Goal: Information Seeking & Learning: Learn about a topic

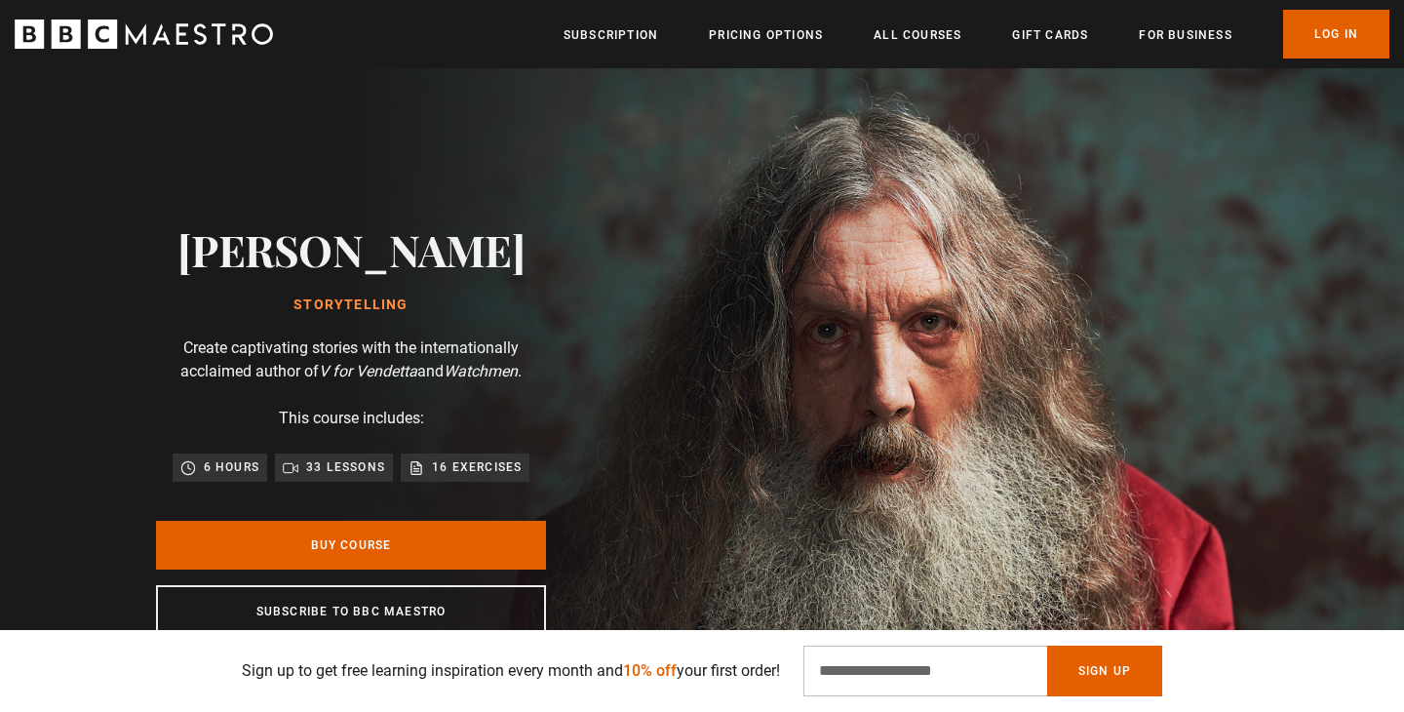
scroll to position [467, 0]
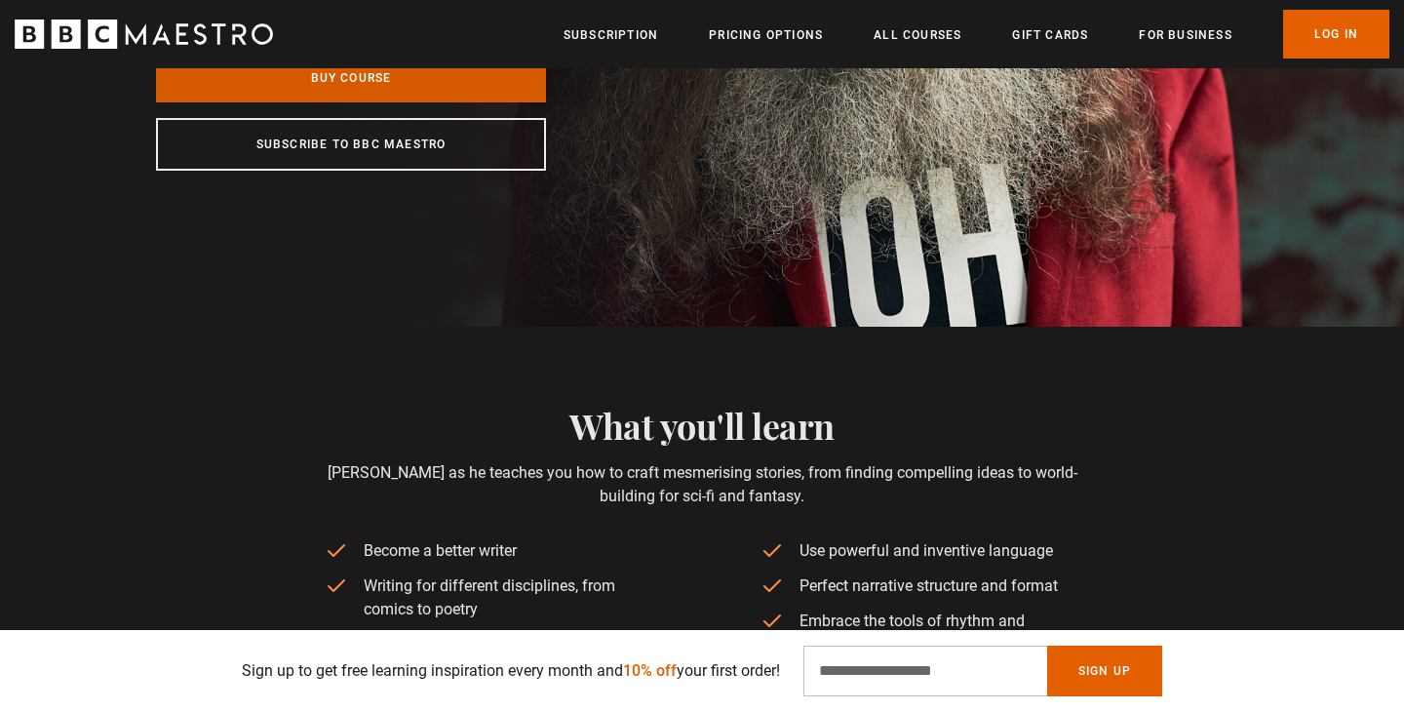
click at [449, 90] on link "Buy Course" at bounding box center [351, 78] width 390 height 49
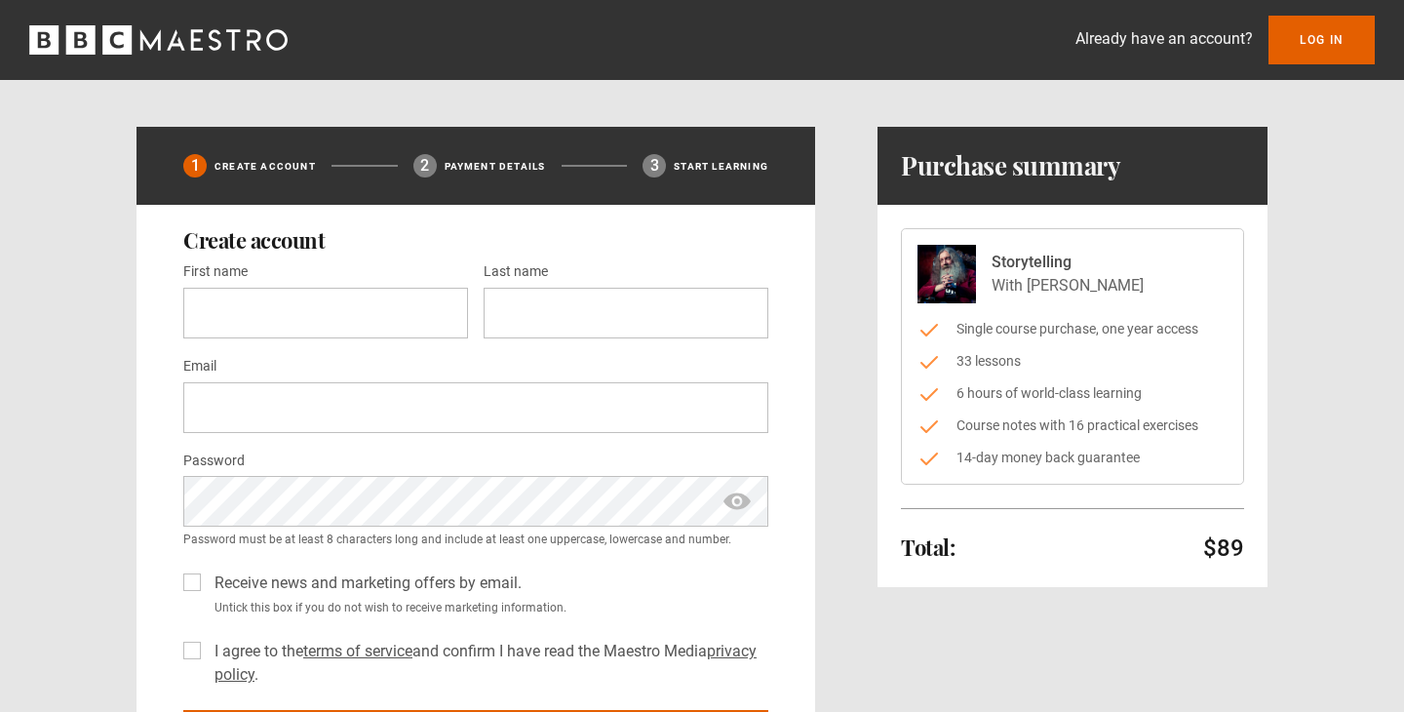
click at [179, 24] on div "Already have an account? Log In" at bounding box center [702, 40] width 1404 height 49
click at [187, 34] on icon "BBC Maestro" at bounding box center [158, 39] width 258 height 29
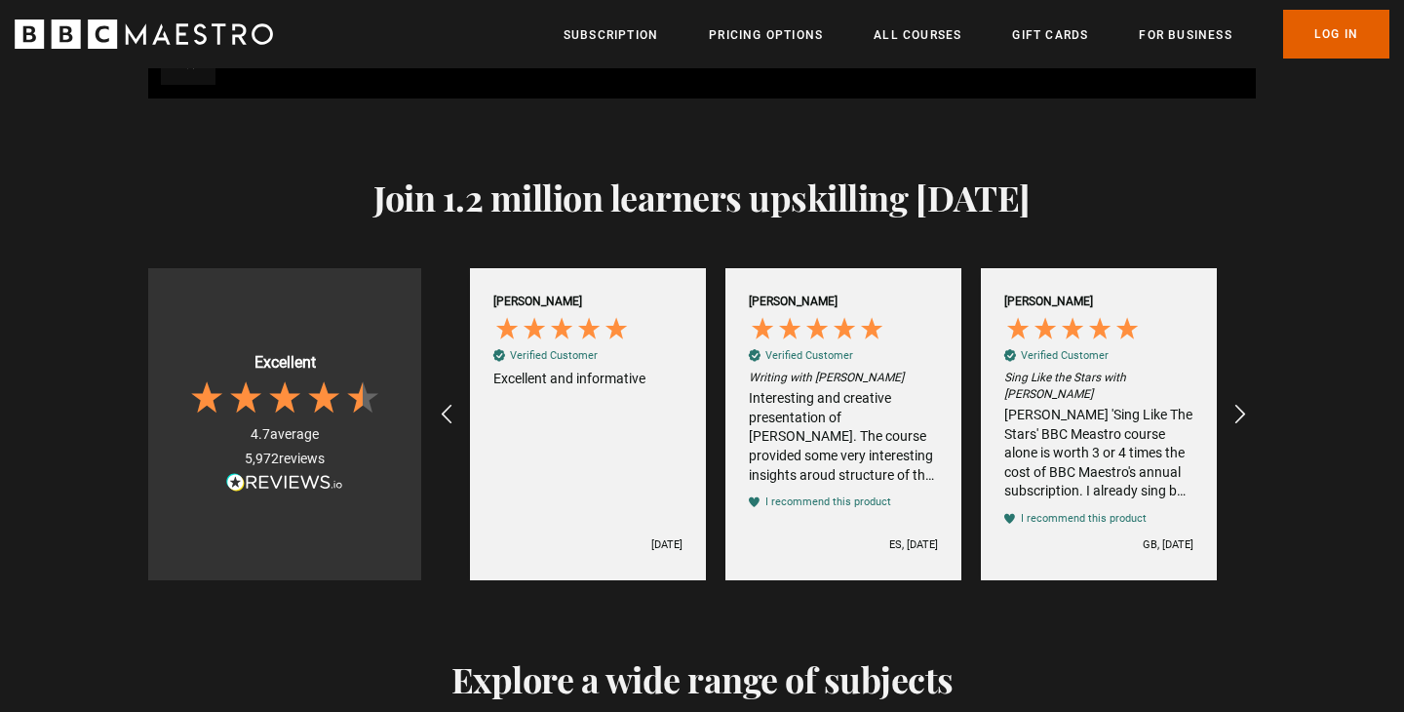
scroll to position [2592, 0]
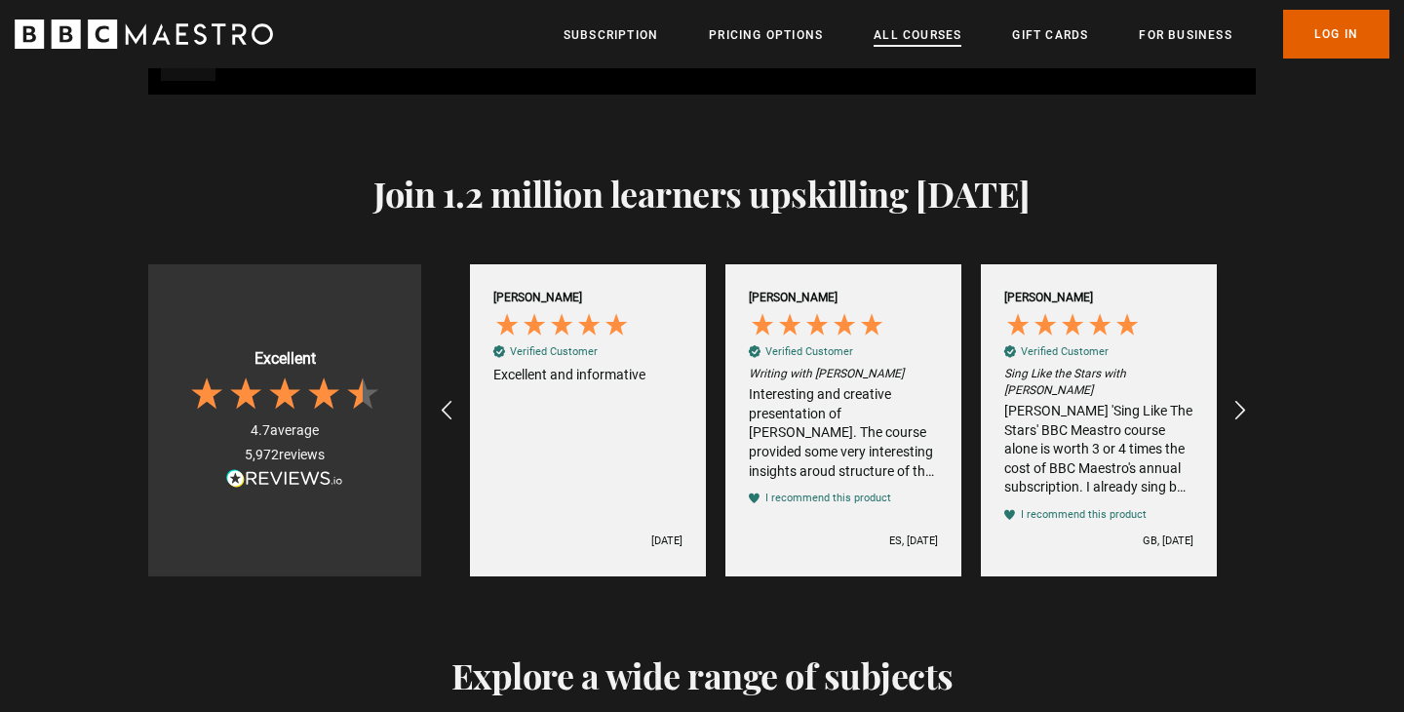
click at [922, 38] on link "All Courses" at bounding box center [918, 35] width 88 height 20
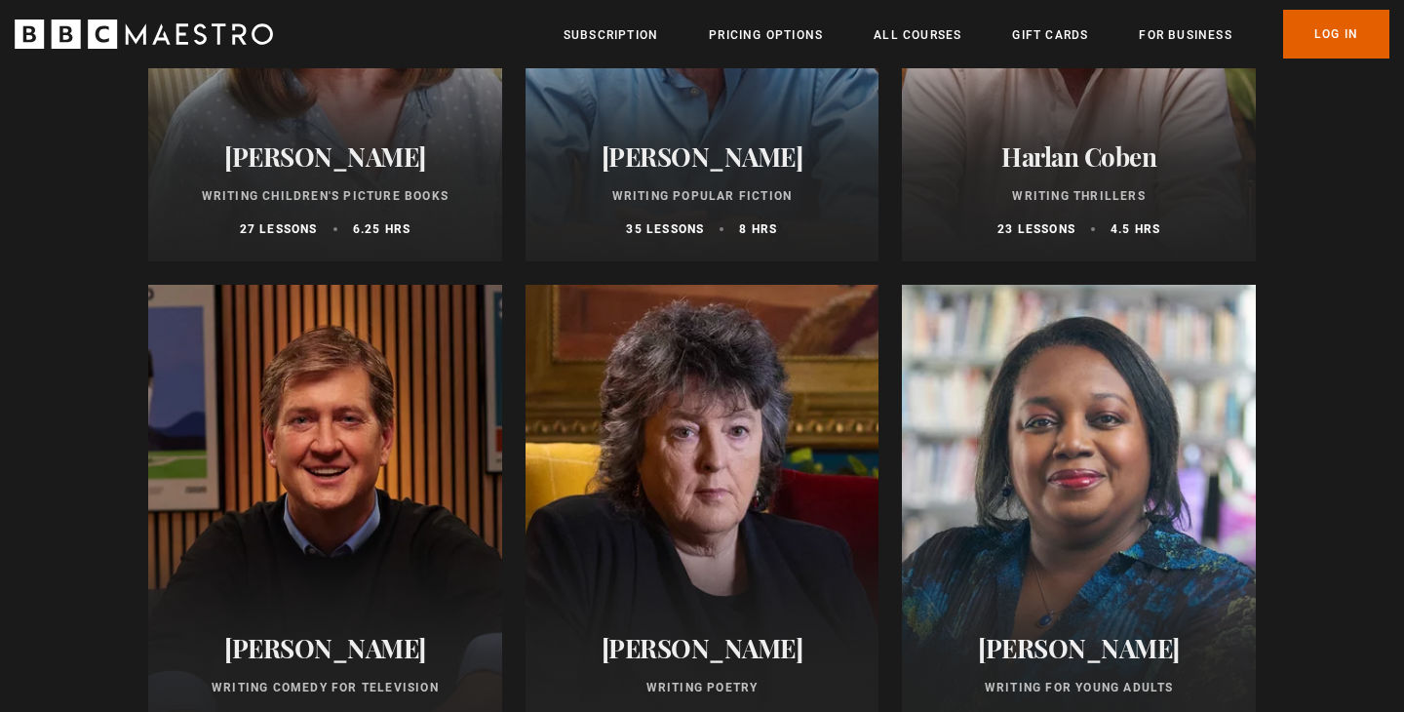
scroll to position [1762, 0]
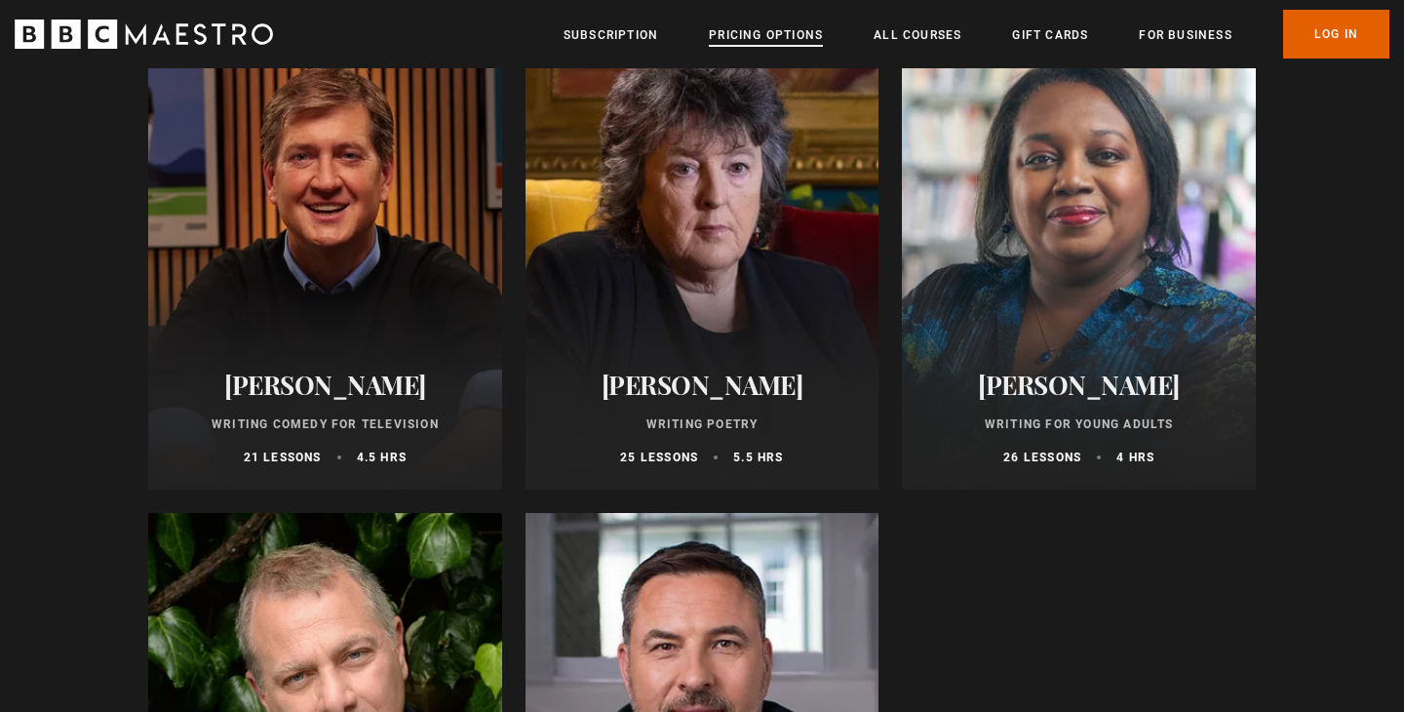
click at [739, 35] on link "Pricing Options" at bounding box center [766, 35] width 114 height 20
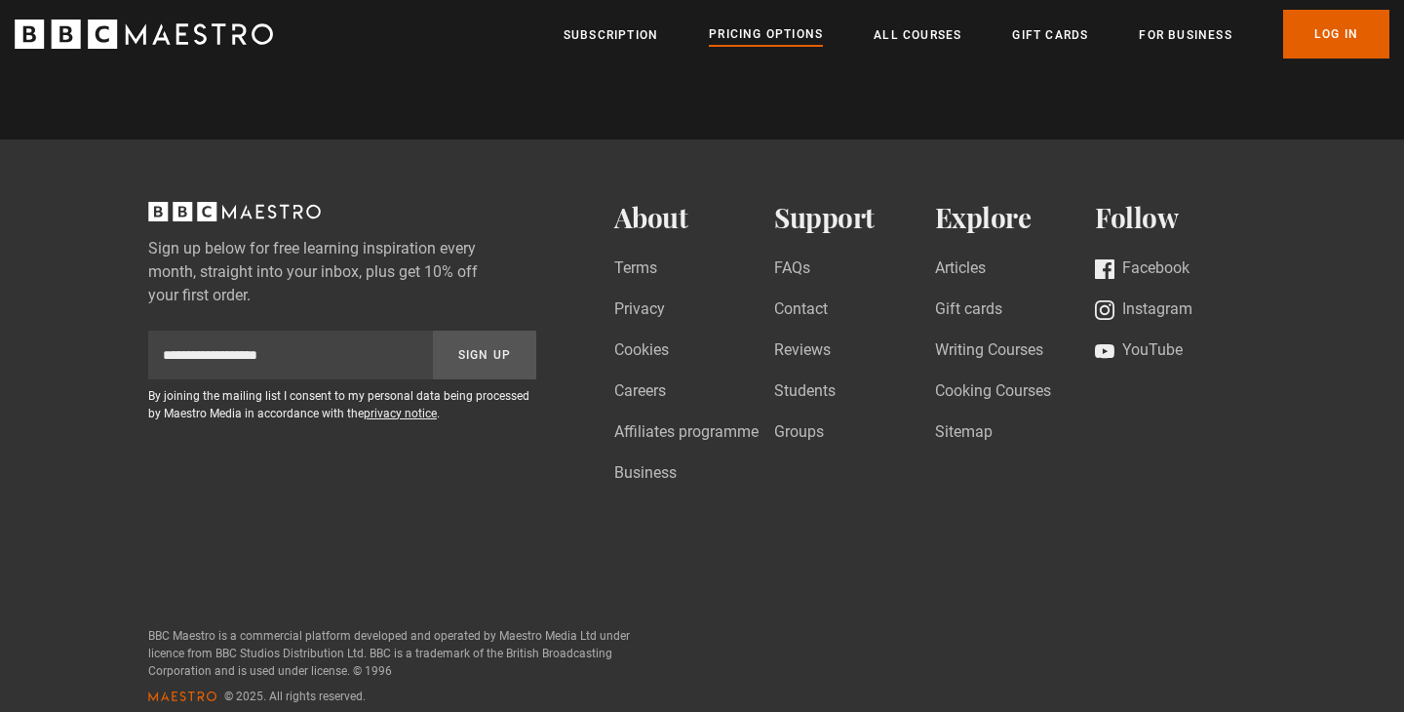
scroll to position [2022, 0]
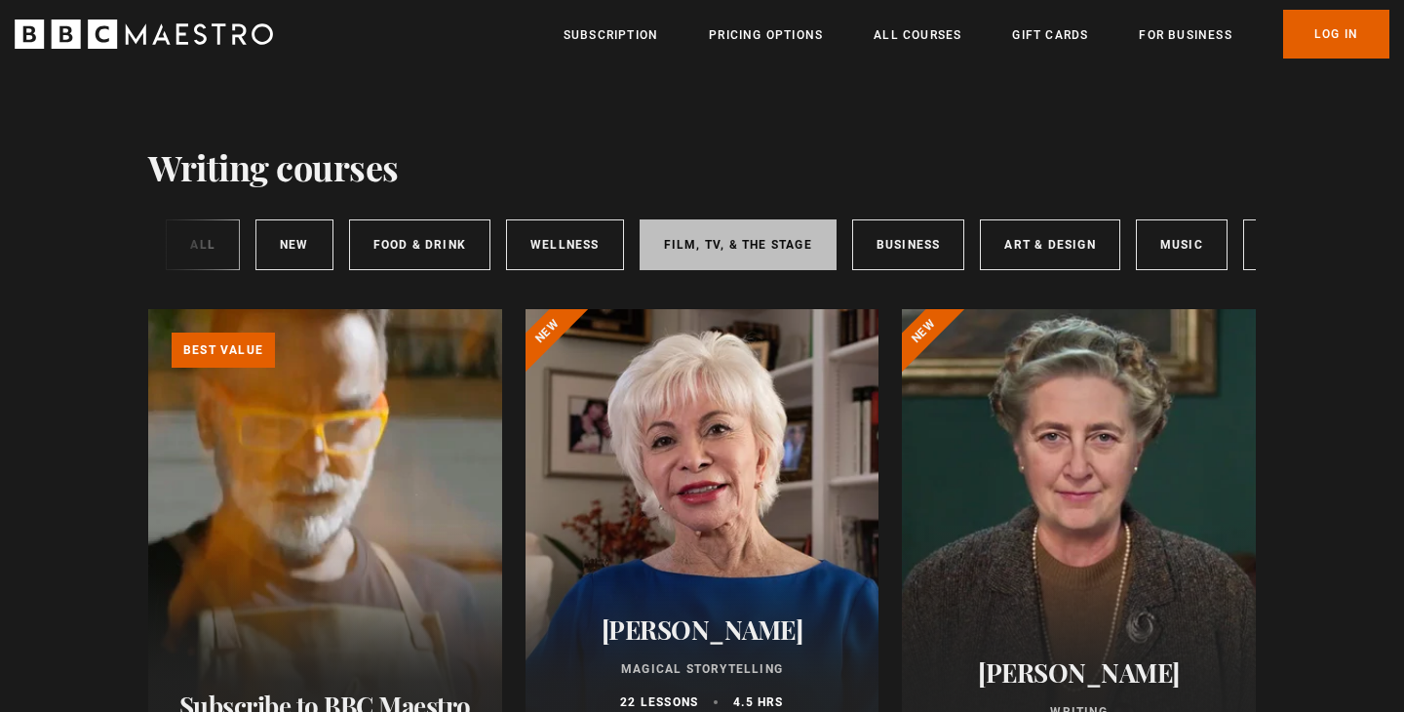
scroll to position [0, 293]
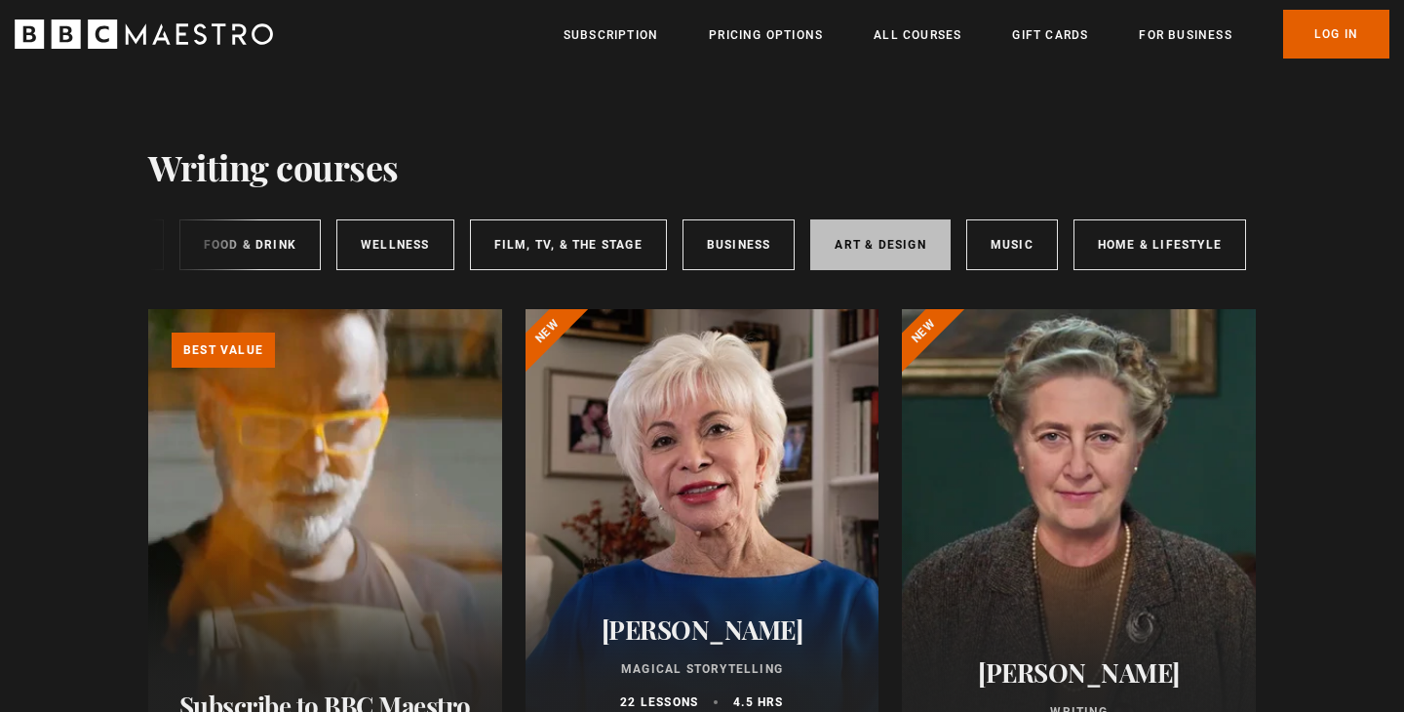
click at [902, 241] on link "Art & Design" at bounding box center [879, 244] width 139 height 51
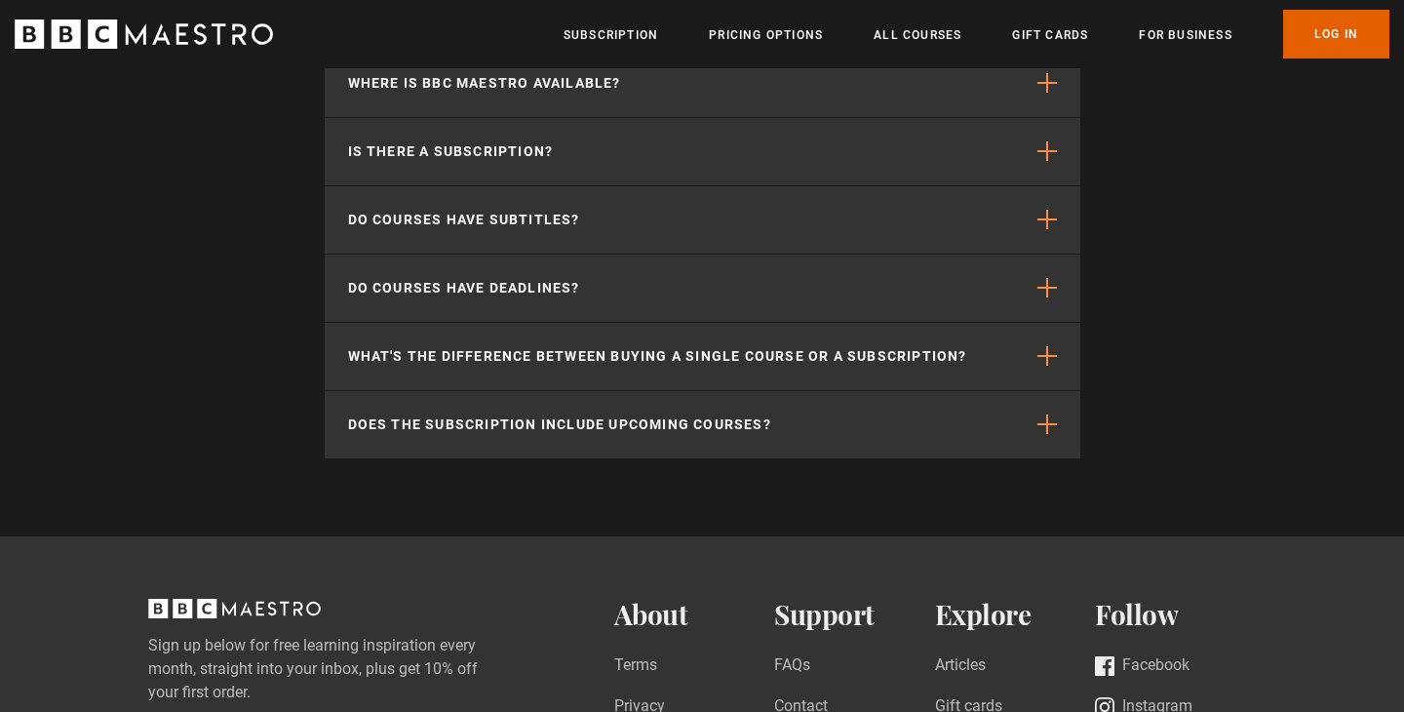
scroll to position [2058, 0]
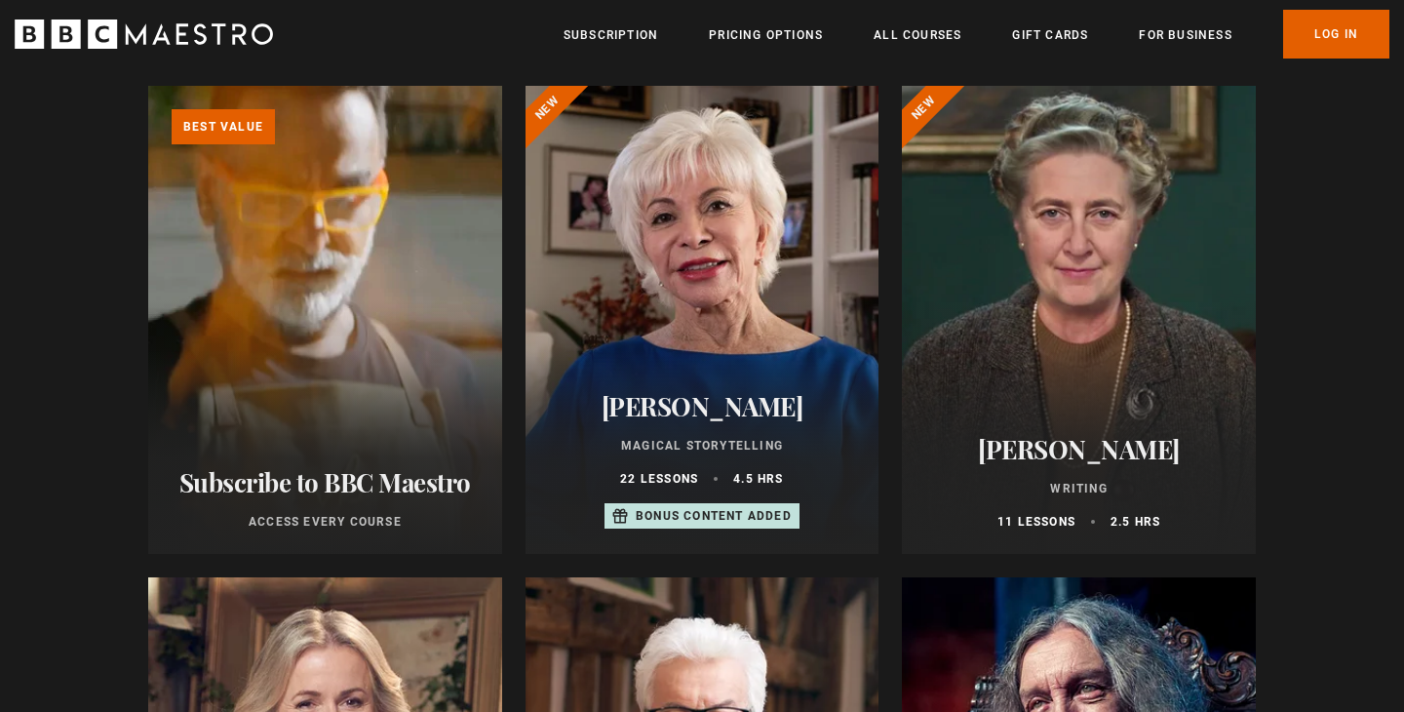
scroll to position [236, 0]
